Goal: Find specific page/section: Find specific page/section

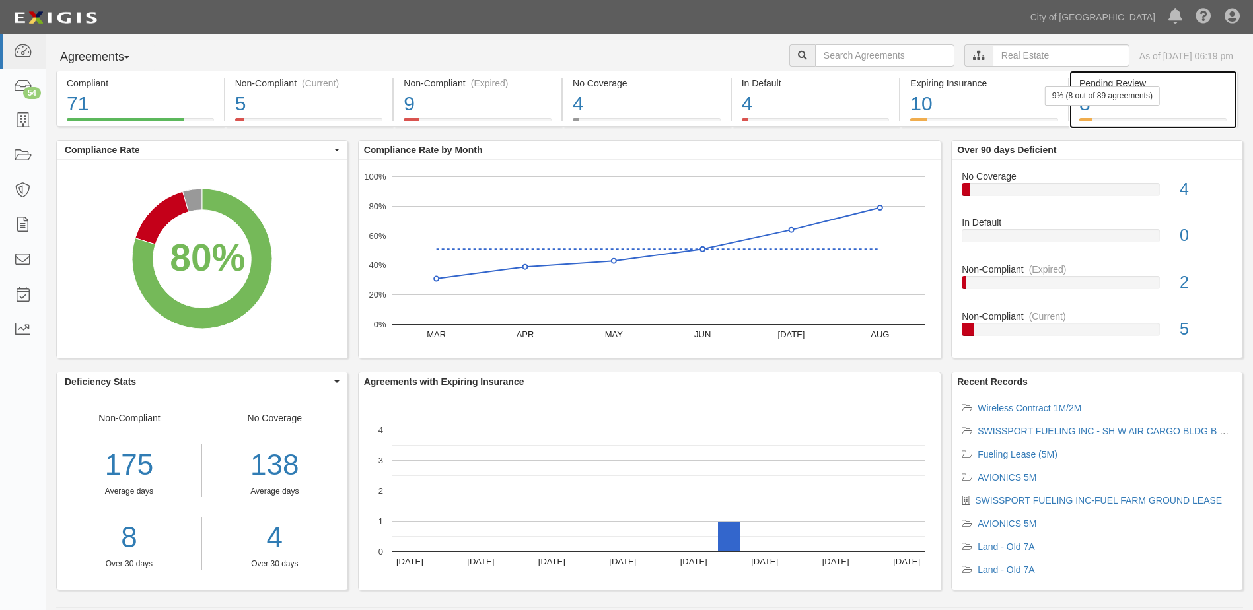
click at [1102, 111] on div "8" at bounding box center [1152, 104] width 147 height 28
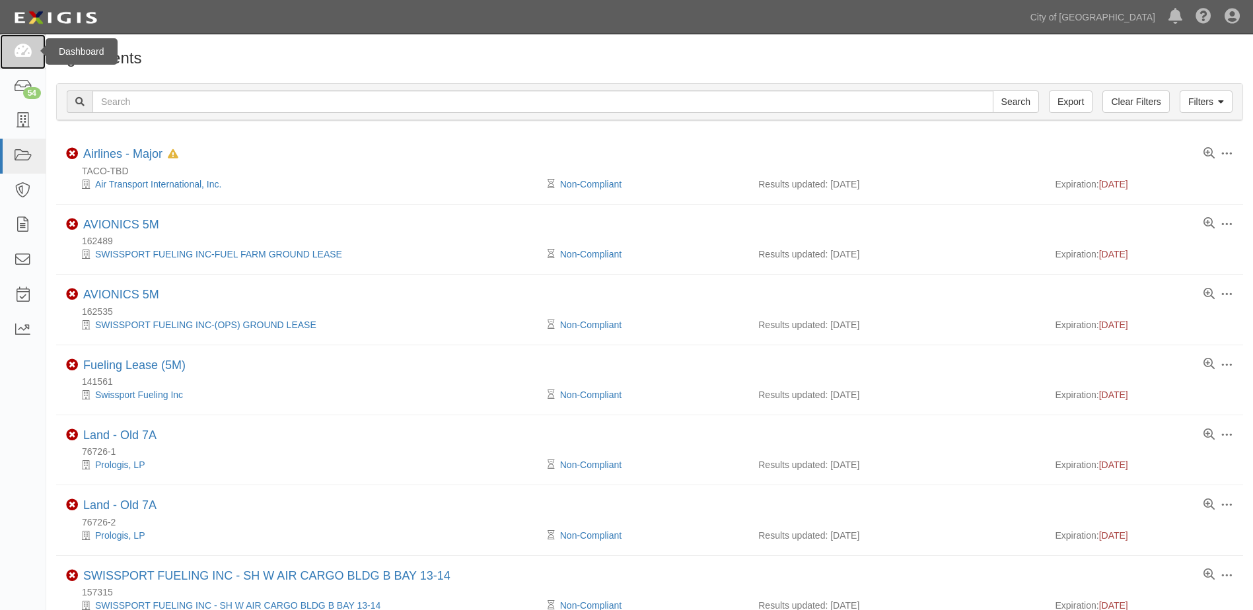
click at [34, 57] on link at bounding box center [23, 51] width 46 height 35
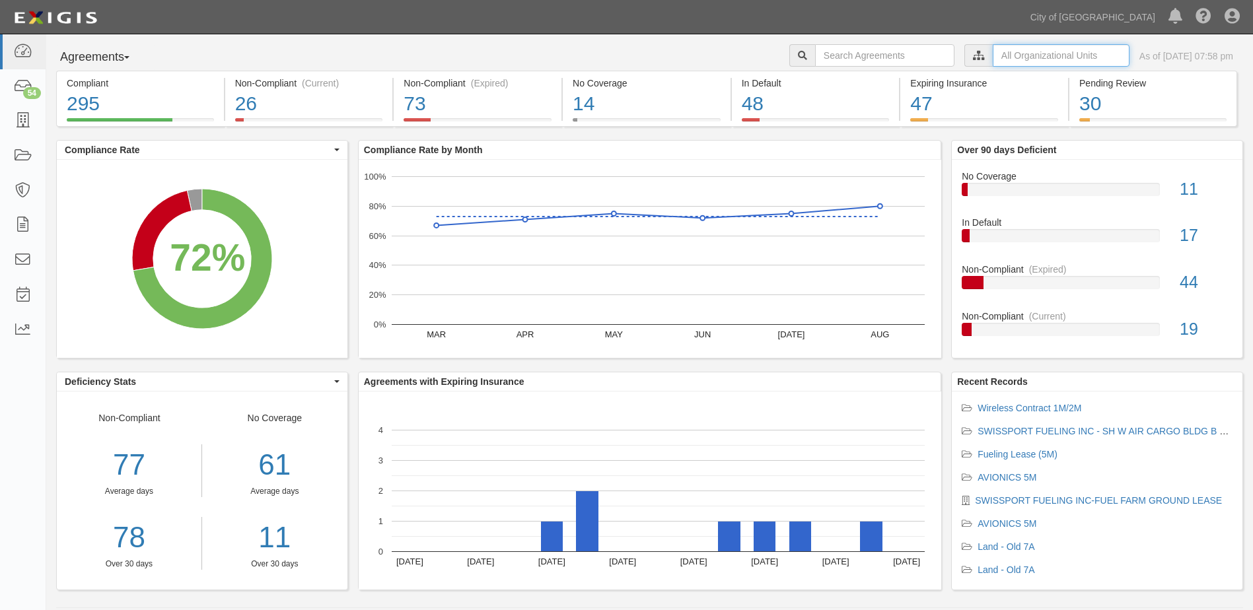
click at [993, 54] on input "text" at bounding box center [1061, 55] width 137 height 22
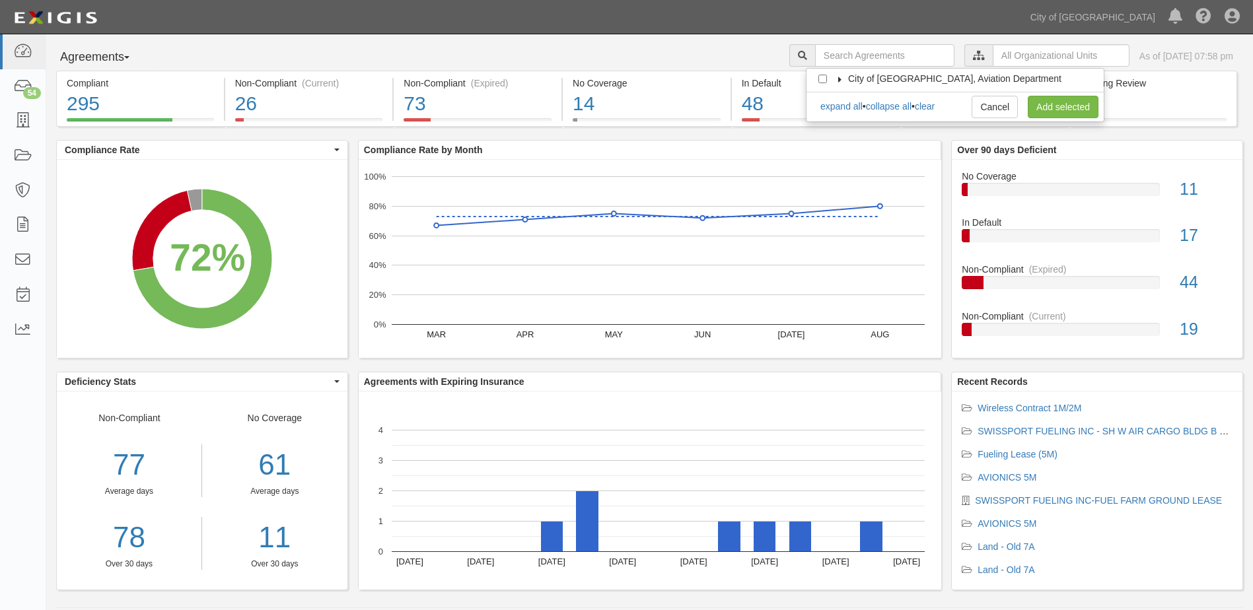
click at [853, 75] on span "City of [GEOGRAPHIC_DATA], Aviation Department" at bounding box center [954, 78] width 213 height 11
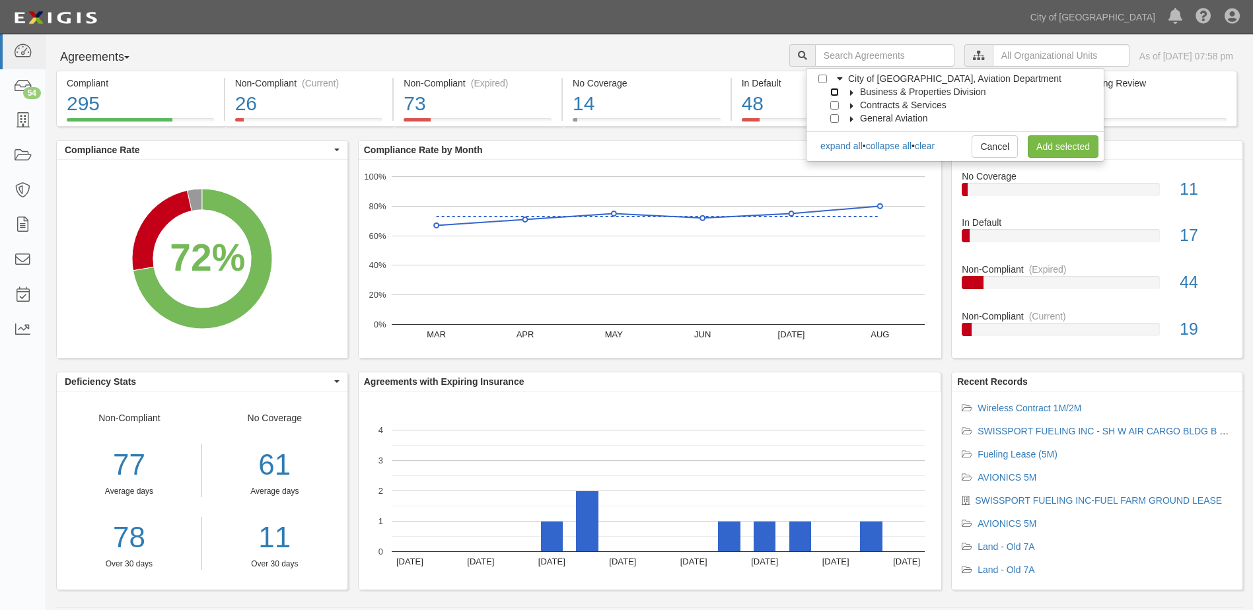
click at [838, 90] on input "Business & Properties Division" at bounding box center [834, 92] width 9 height 9
checkbox input "true"
click at [853, 93] on icon at bounding box center [851, 93] width 9 height 6
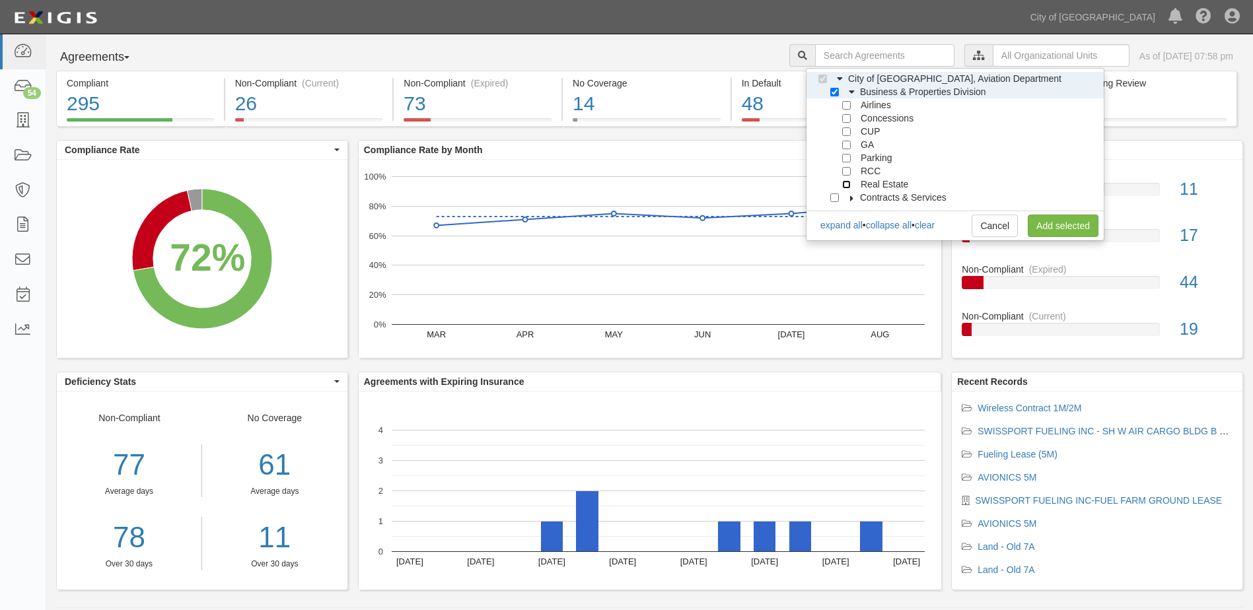
click at [844, 185] on input "Real Estate" at bounding box center [846, 184] width 9 height 9
checkbox input "true"
click at [1041, 222] on link "Add selected" at bounding box center [1063, 226] width 71 height 22
